Goal: Check status

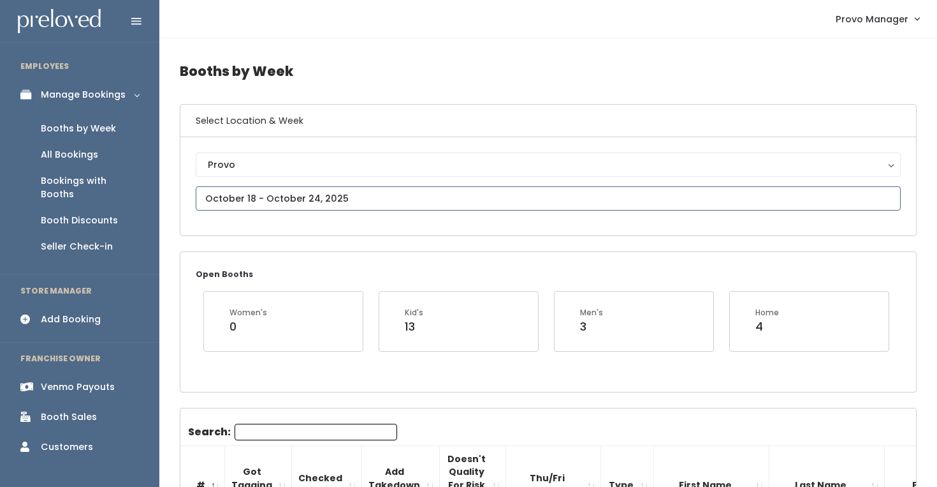
click at [281, 200] on input "text" at bounding box center [548, 198] width 705 height 24
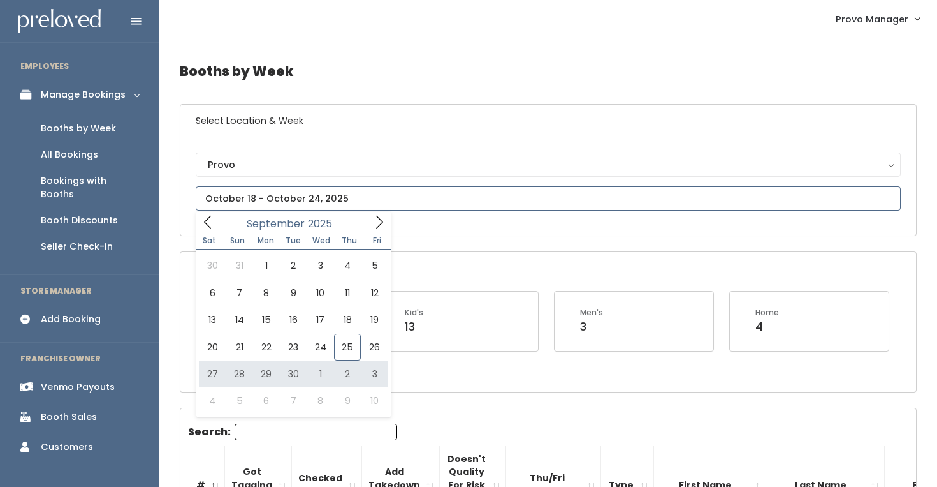
type input "September 27 to October 3"
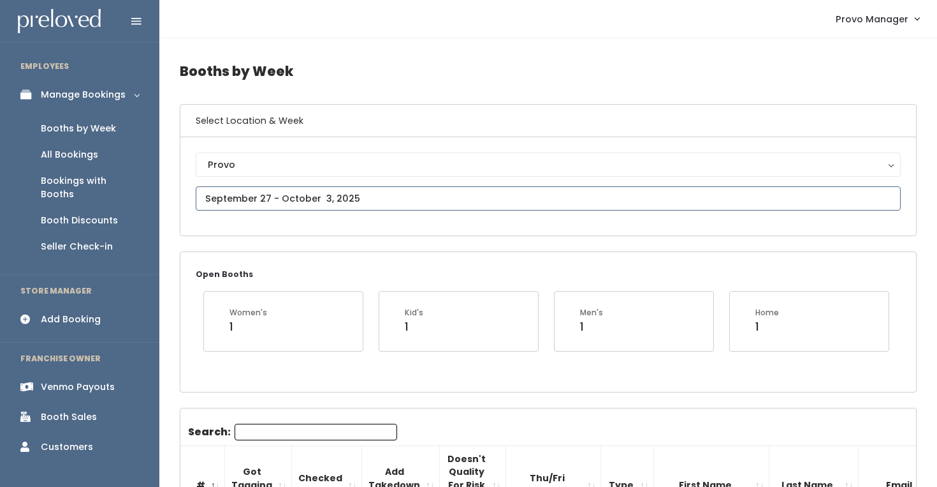
click at [276, 200] on input "text" at bounding box center [548, 198] width 705 height 24
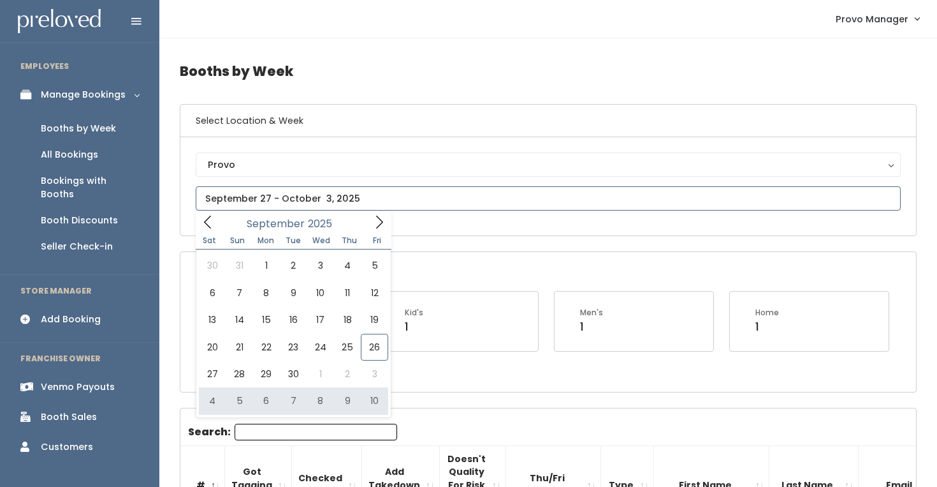
type input "[DATE] to [DATE]"
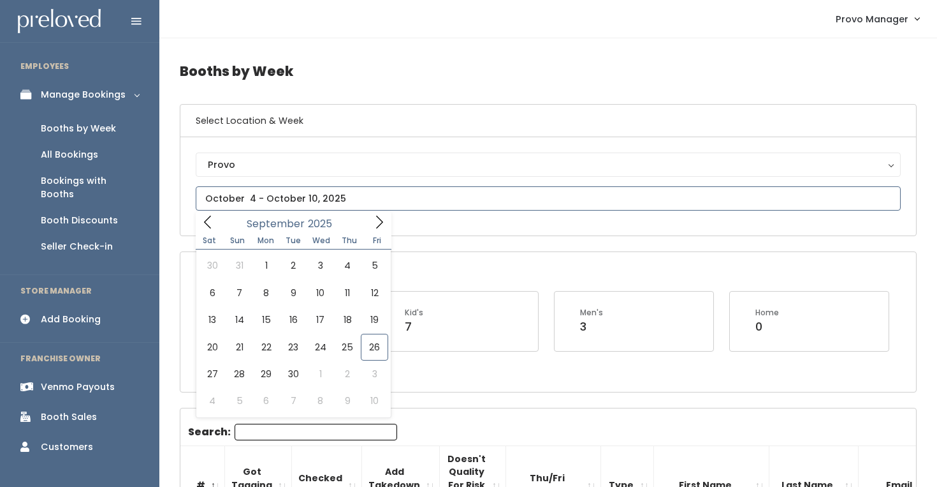
click at [296, 199] on input "text" at bounding box center [548, 198] width 705 height 24
click at [374, 223] on icon at bounding box center [379, 222] width 14 height 14
